Goal: Transaction & Acquisition: Register for event/course

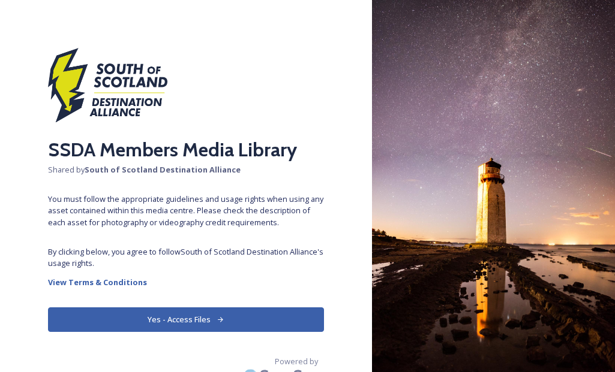
click at [233, 312] on button "Yes - Access Files" at bounding box center [186, 320] width 276 height 25
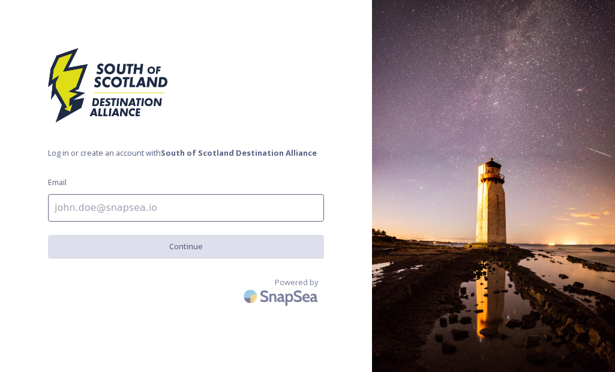
click at [206, 216] on input at bounding box center [186, 208] width 276 height 28
type input "[PERSON_NAME][EMAIL_ADDRESS][PERSON_NAME][DOMAIN_NAME]"
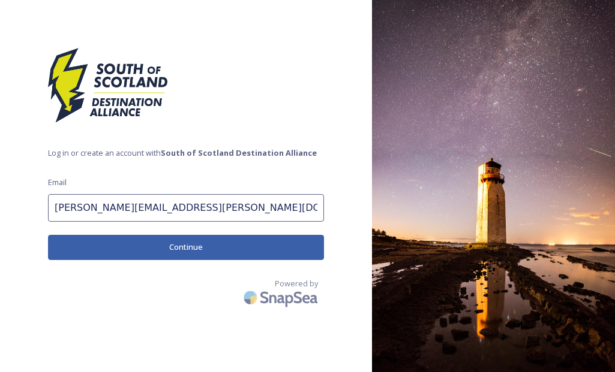
click at [194, 260] on div "Log in or create an account with South of Scotland Destination Alliance Email […" at bounding box center [186, 186] width 372 height 276
click at [197, 249] on button "Continue" at bounding box center [186, 247] width 276 height 25
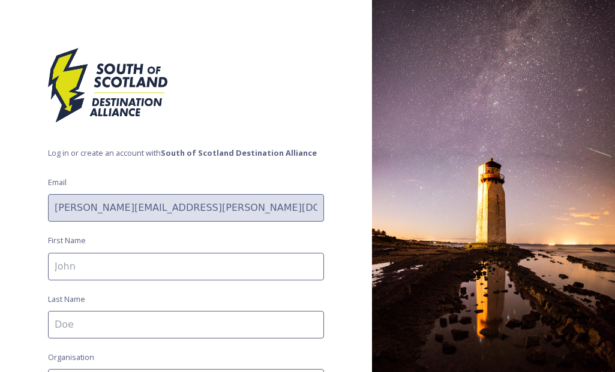
click at [189, 263] on input at bounding box center [186, 267] width 276 height 28
type input "[PERSON_NAME]"
type input "Brunton"
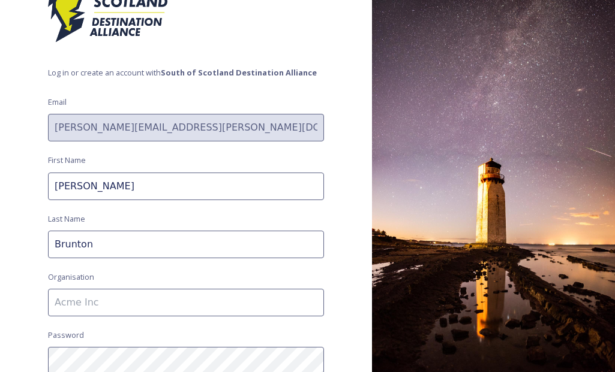
scroll to position [154, 0]
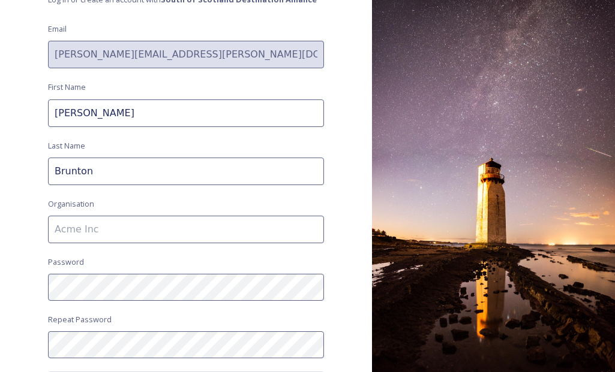
click at [190, 233] on input at bounding box center [186, 230] width 276 height 28
type input "VisitScotland"
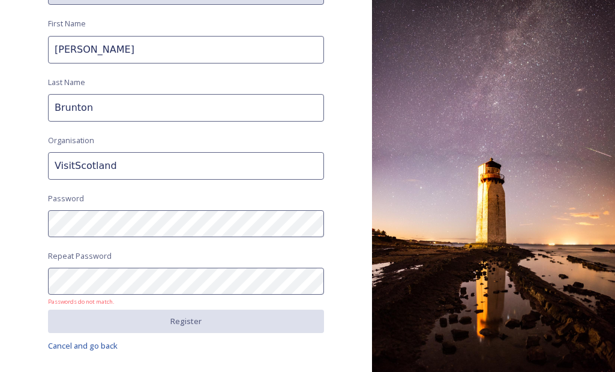
scroll to position [221, 0]
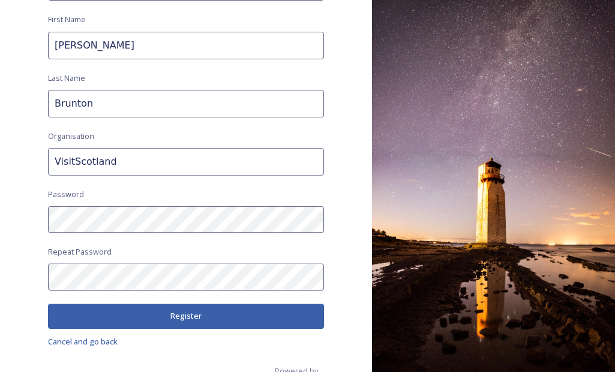
click at [179, 310] on button "Register" at bounding box center [186, 316] width 276 height 25
